Goal: Task Accomplishment & Management: Use online tool/utility

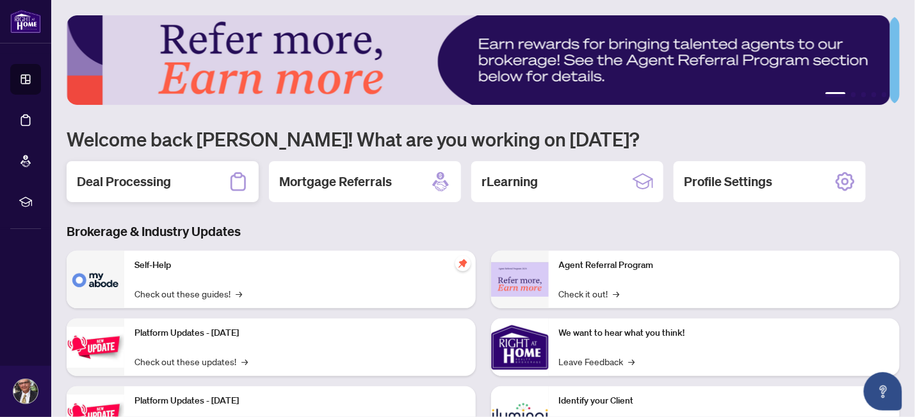
click at [142, 181] on h2 "Deal Processing" at bounding box center [124, 182] width 94 height 18
